Goal: Task Accomplishment & Management: Manage account settings

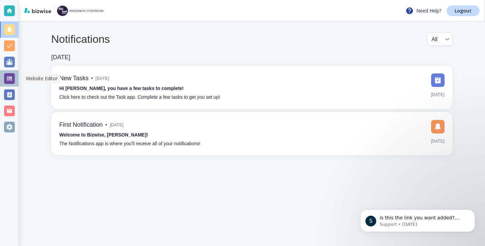
click at [12, 82] on div at bounding box center [9, 78] width 11 height 11
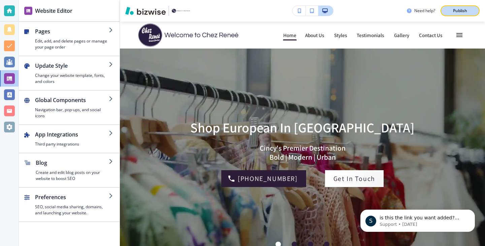
click at [461, 12] on p "Publish" at bounding box center [460, 11] width 14 height 6
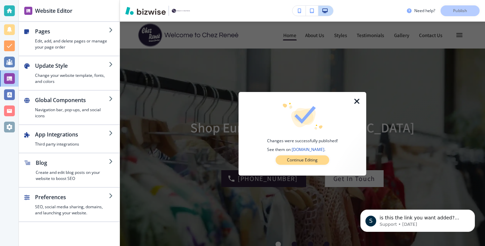
click at [312, 160] on p "Continue Editing" at bounding box center [302, 160] width 31 height 6
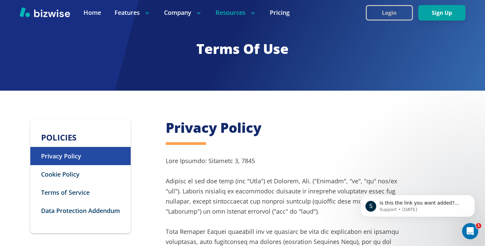
click at [402, 11] on button "Login" at bounding box center [389, 12] width 47 height 15
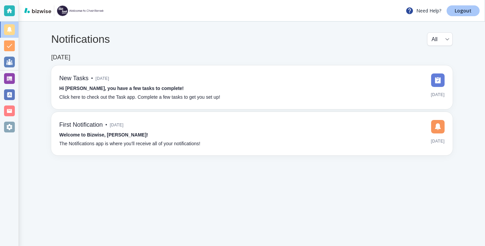
click at [466, 13] on p "Logout" at bounding box center [462, 10] width 17 height 5
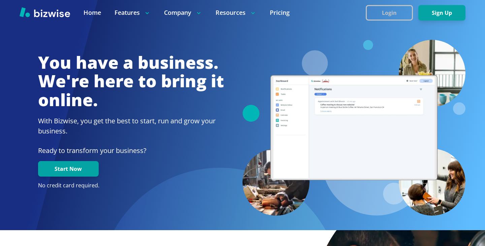
click at [408, 8] on button "Login" at bounding box center [389, 12] width 47 height 15
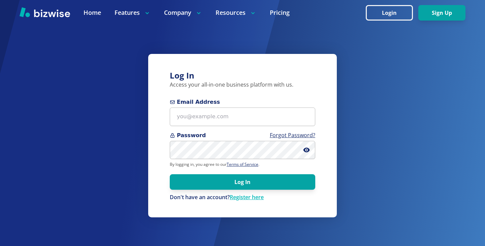
click at [278, 105] on span "Email Address" at bounding box center [242, 102] width 145 height 8
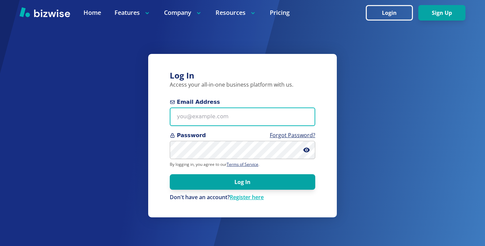
click at [278, 107] on input "Email Address" at bounding box center [242, 116] width 145 height 19
paste input "[EMAIL_ADDRESS][DOMAIN_NAME]"
type input "[EMAIL_ADDRESS][DOMAIN_NAME]"
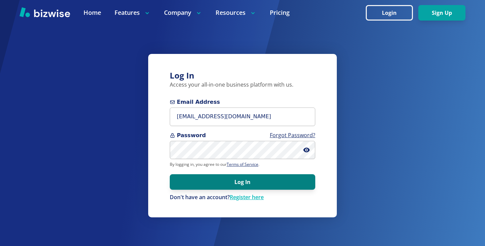
click at [207, 179] on button "Log In" at bounding box center [242, 181] width 145 height 15
